Goal: Task Accomplishment & Management: Manage account settings

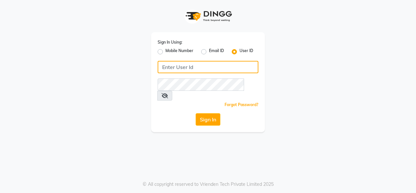
click at [195, 70] on input "Username" at bounding box center [208, 67] width 101 height 12
type input "Sarisha"
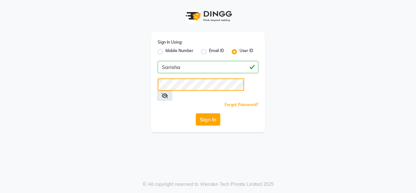
click at [196, 113] on button "Sign In" at bounding box center [208, 119] width 25 height 12
